Goal: Transaction & Acquisition: Purchase product/service

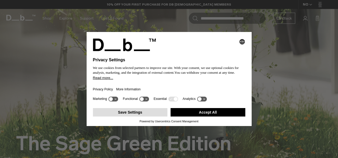
click at [152, 112] on button "Save Settings" at bounding box center [130, 112] width 75 height 8
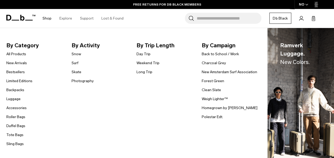
click at [48, 21] on link "Shop" at bounding box center [46, 18] width 9 height 19
click at [15, 127] on link "Duffel Bags" at bounding box center [15, 126] width 19 height 6
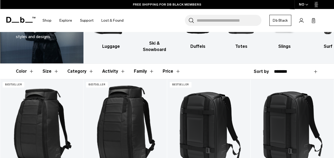
click at [31, 65] on button "Color" at bounding box center [25, 71] width 18 height 15
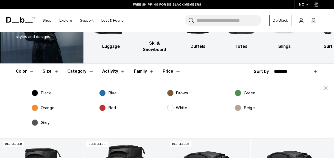
click at [239, 90] on label "Green" at bounding box center [244, 93] width 21 height 6
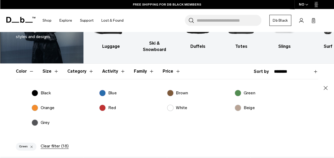
click at [326, 85] on icon "button" at bounding box center [325, 88] width 6 height 6
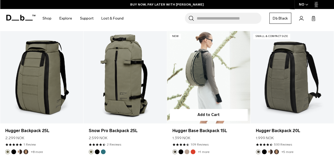
scroll to position [384, 0]
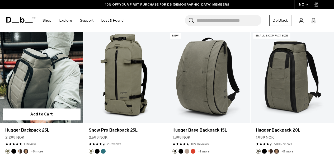
click at [43, 69] on link "Hugger Backpack 25L" at bounding box center [41, 76] width 83 height 92
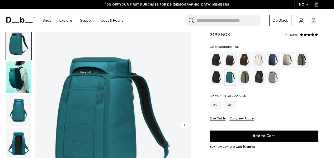
scroll to position [0, 0]
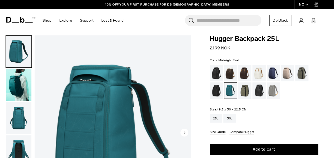
click at [14, 80] on img "button" at bounding box center [19, 85] width 26 height 32
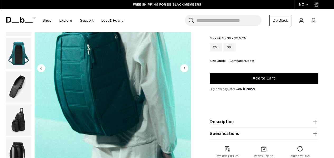
scroll to position [70, 0]
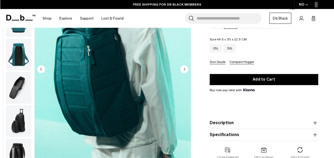
click at [15, 82] on img "button" at bounding box center [19, 88] width 26 height 32
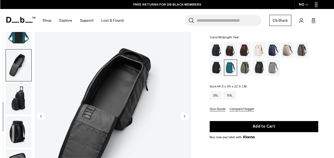
scroll to position [20, 0]
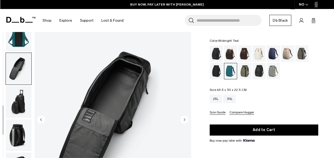
click at [19, 99] on img "button" at bounding box center [19, 102] width 26 height 32
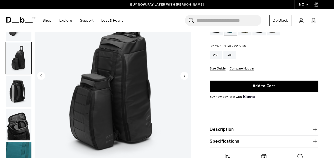
scroll to position [65, 0]
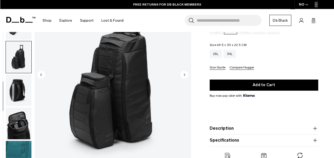
click at [14, 121] on img "button" at bounding box center [19, 124] width 26 height 32
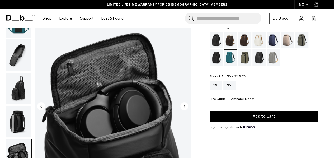
scroll to position [33, 0]
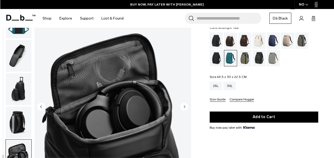
click at [23, 114] on img "button" at bounding box center [19, 122] width 26 height 32
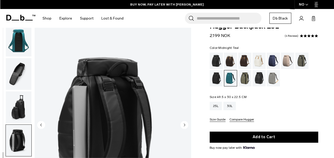
scroll to position [5, 0]
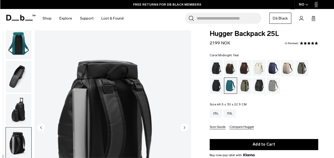
click at [11, 83] on img "button" at bounding box center [19, 77] width 26 height 32
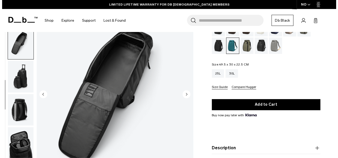
scroll to position [46, 0]
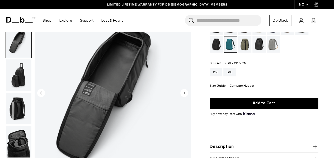
click at [61, 107] on img "5 / 9" at bounding box center [113, 93] width 156 height 195
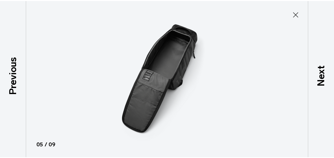
scroll to position [100, 0]
click at [298, 14] on icon at bounding box center [298, 13] width 5 height 5
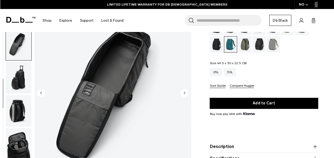
scroll to position [103, 0]
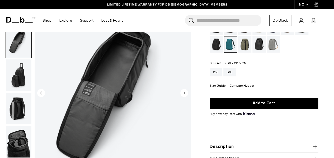
click at [15, 81] on img "button" at bounding box center [19, 75] width 26 height 32
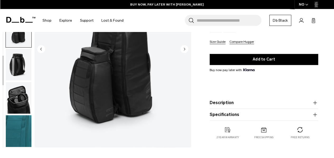
scroll to position [89, 0]
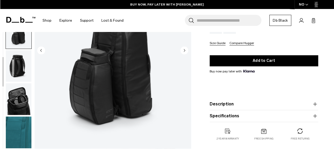
click at [24, 125] on img "button" at bounding box center [19, 133] width 26 height 32
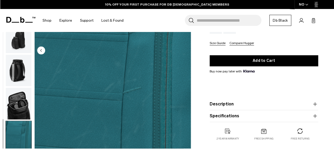
click at [22, 114] on img "button" at bounding box center [19, 104] width 26 height 32
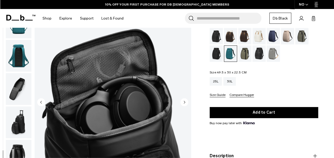
scroll to position [0, 0]
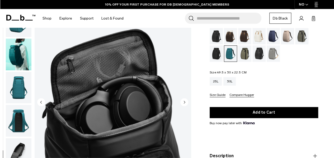
click at [19, 88] on img "button" at bounding box center [19, 88] width 26 height 32
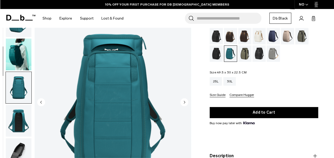
scroll to position [66, 0]
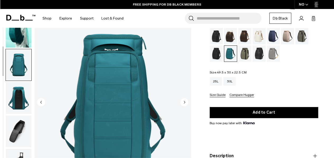
click at [18, 100] on img "button" at bounding box center [19, 98] width 26 height 32
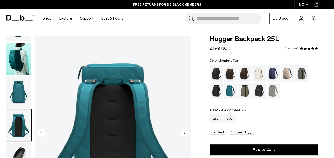
scroll to position [24, 0]
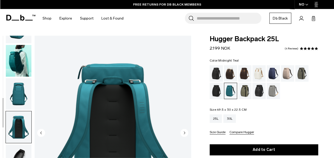
click at [18, 65] on img "button" at bounding box center [19, 61] width 26 height 32
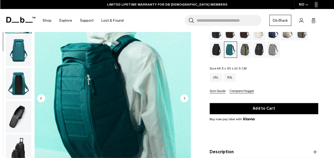
scroll to position [42, 0]
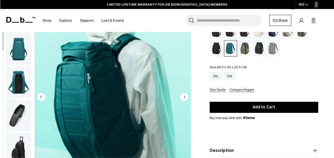
click at [183, 95] on circle "Next slide" at bounding box center [184, 97] width 8 height 8
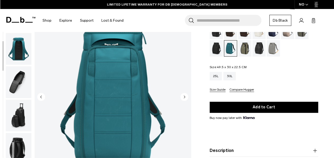
click at [183, 95] on circle "Next slide" at bounding box center [184, 97] width 8 height 8
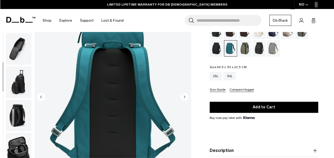
click at [183, 95] on circle "Next slide" at bounding box center [184, 97] width 8 height 8
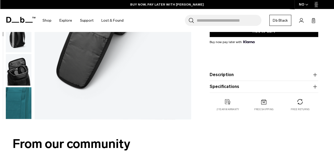
scroll to position [126, 0]
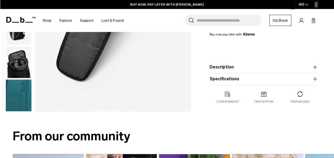
click at [246, 66] on button "Description" at bounding box center [263, 67] width 108 height 6
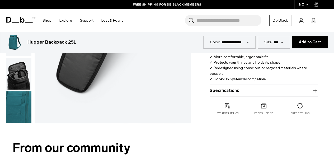
scroll to position [192, 0]
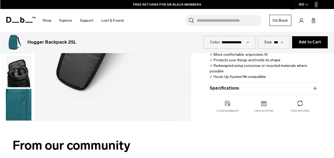
click at [243, 90] on button "Specifications" at bounding box center [263, 88] width 108 height 6
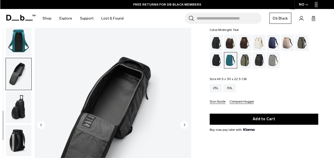
scroll to position [0, 0]
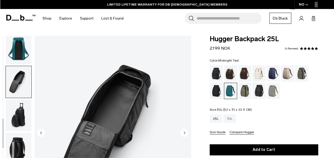
click at [230, 119] on div "30L" at bounding box center [229, 118] width 12 height 8
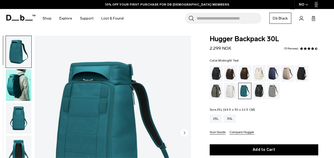
click at [216, 120] on div "25L" at bounding box center [215, 118] width 12 height 8
click at [216, 117] on div "25L" at bounding box center [215, 118] width 12 height 8
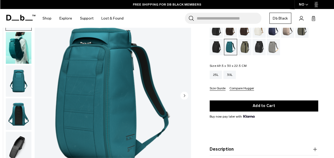
scroll to position [44, 0]
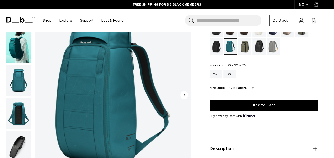
click at [13, 44] on img "button" at bounding box center [19, 47] width 26 height 32
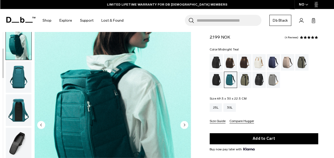
scroll to position [11, 0]
